Goal: Transaction & Acquisition: Obtain resource

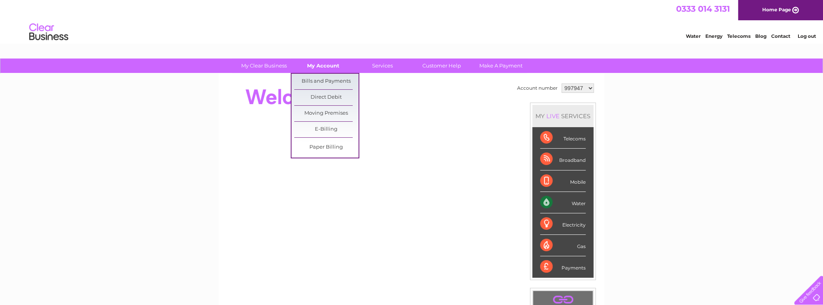
click at [324, 66] on link "My Account" at bounding box center [323, 65] width 64 height 14
click at [334, 76] on link "Bills and Payments" at bounding box center [326, 82] width 64 height 16
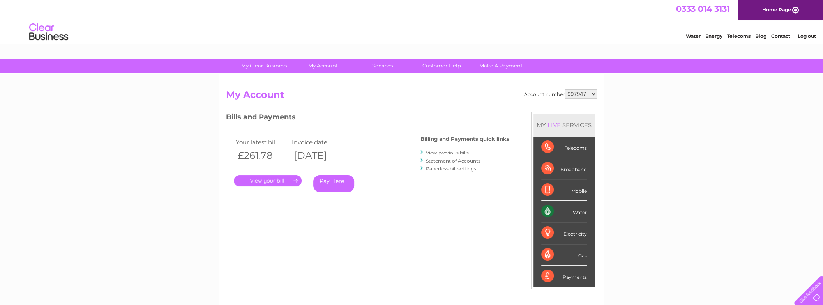
click at [809, 37] on link "Log out" at bounding box center [806, 36] width 18 height 6
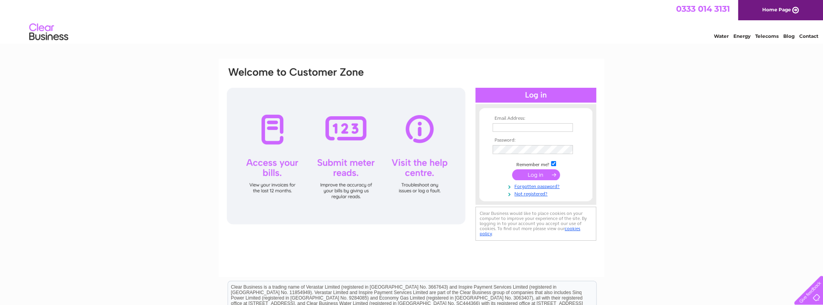
type input "accounts@jsholdingsgroup.co.uk"
click at [542, 173] on input "submit" at bounding box center [536, 174] width 48 height 11
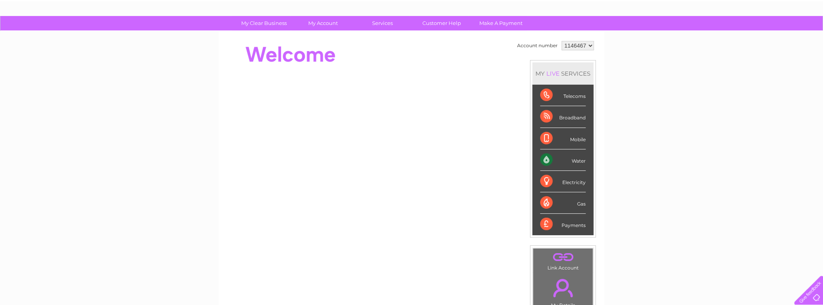
scroll to position [41, 0]
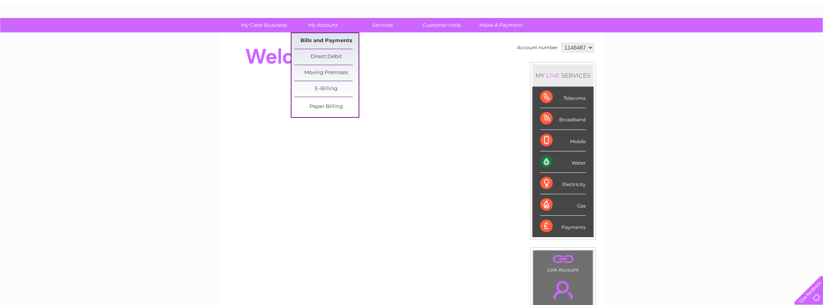
click at [326, 39] on link "Bills and Payments" at bounding box center [326, 41] width 64 height 16
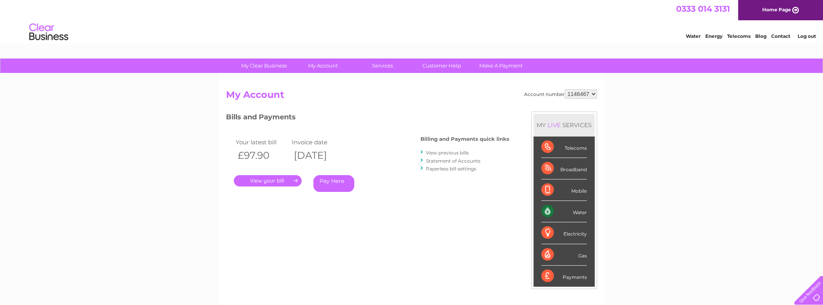
click at [271, 180] on link "." at bounding box center [268, 180] width 68 height 11
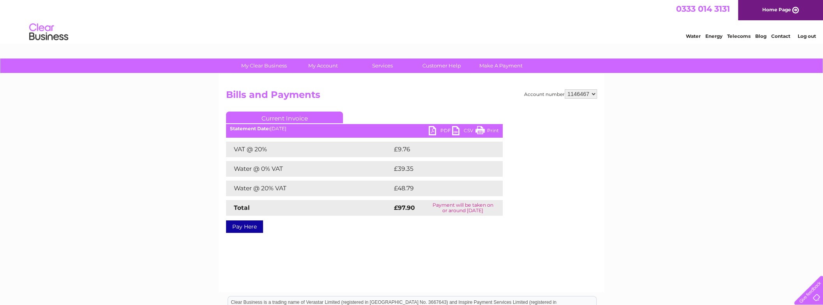
click at [431, 129] on link "PDF" at bounding box center [439, 131] width 23 height 11
